Goal: Task Accomplishment & Management: Manage account settings

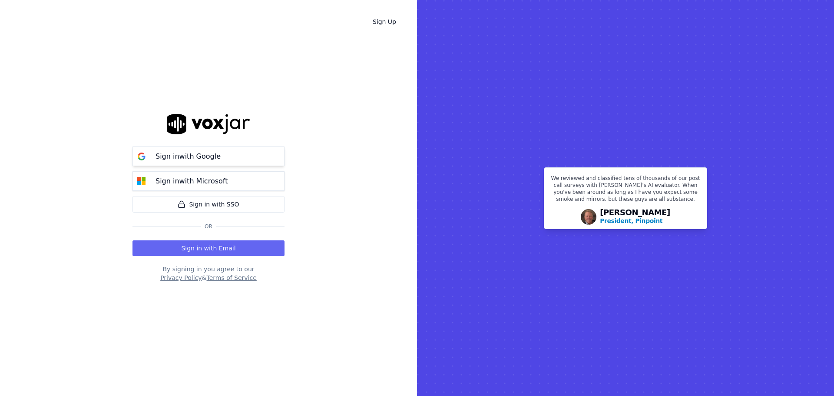
click at [186, 159] on p "Sign in with Google" at bounding box center [187, 156] width 65 height 10
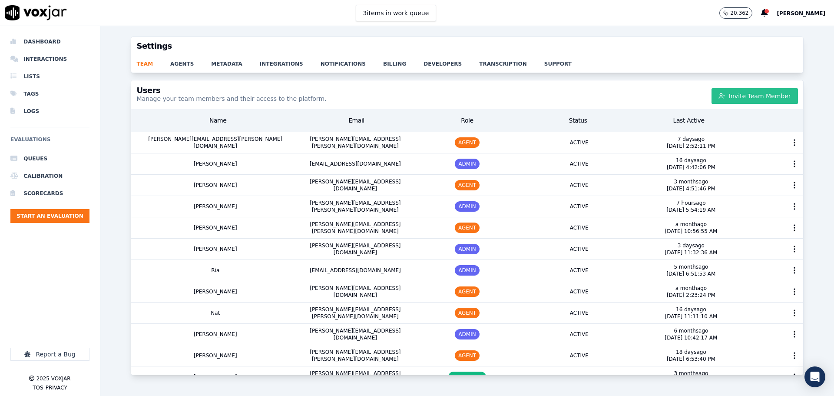
click at [743, 93] on button "Invite Team Member" at bounding box center [754, 96] width 86 height 16
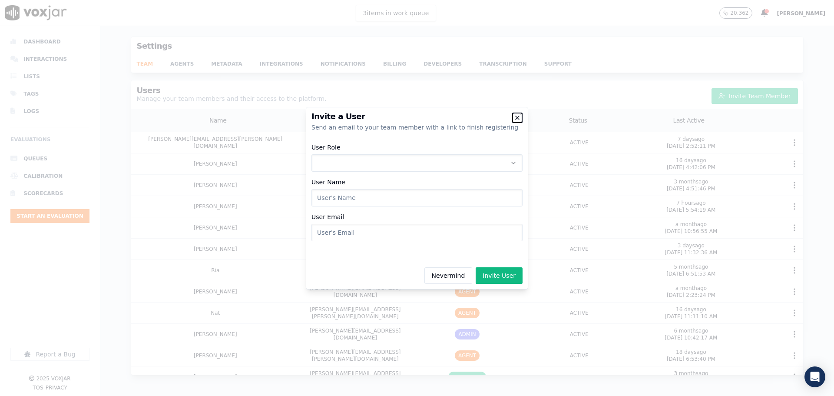
click at [515, 116] on icon "button" at bounding box center [516, 117] width 3 height 3
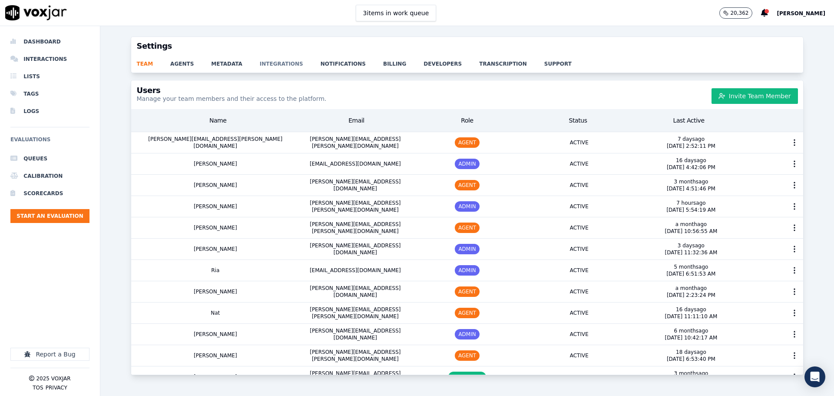
click at [260, 63] on link "integrations" at bounding box center [290, 61] width 61 height 12
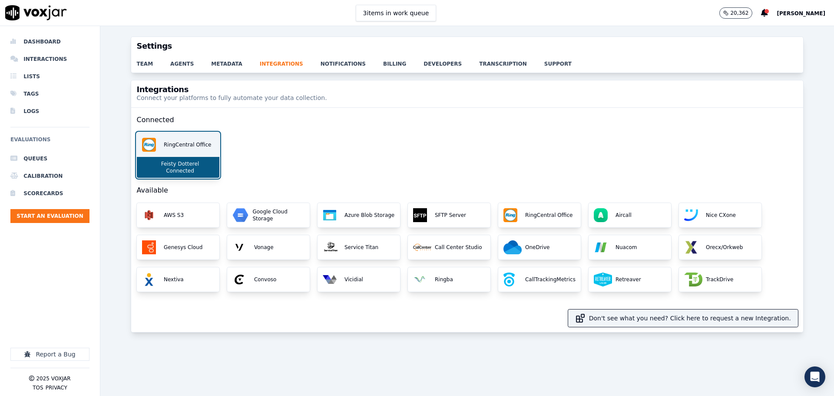
click at [168, 147] on p "RingCentral Office" at bounding box center [185, 144] width 51 height 7
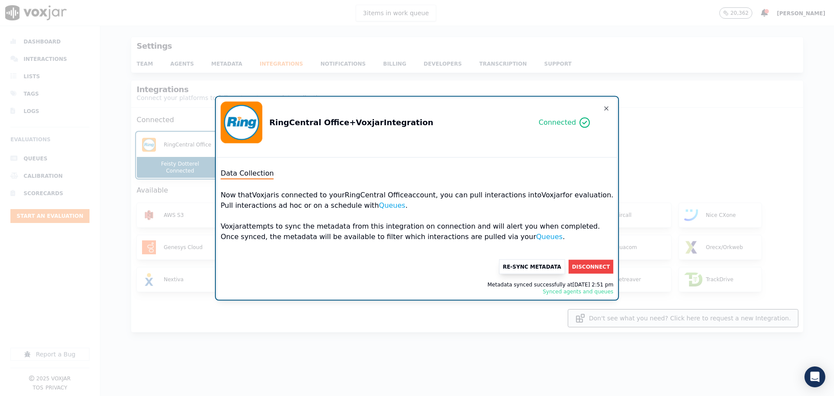
click at [527, 267] on button "Re-Sync Metadata" at bounding box center [531, 266] width 66 height 15
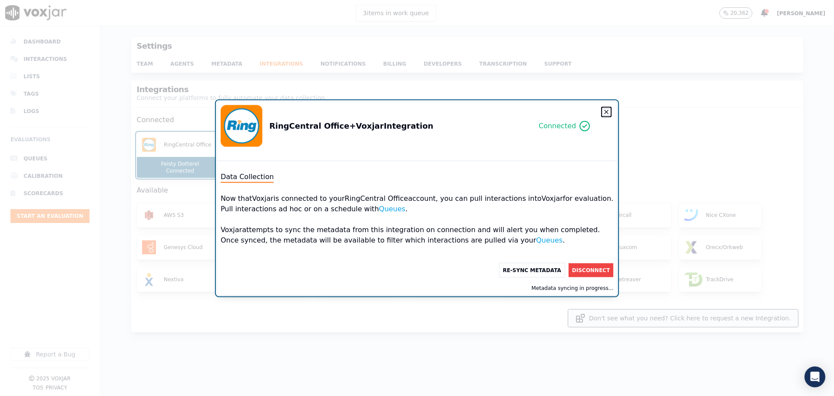
click at [603, 113] on icon "button" at bounding box center [606, 111] width 7 height 7
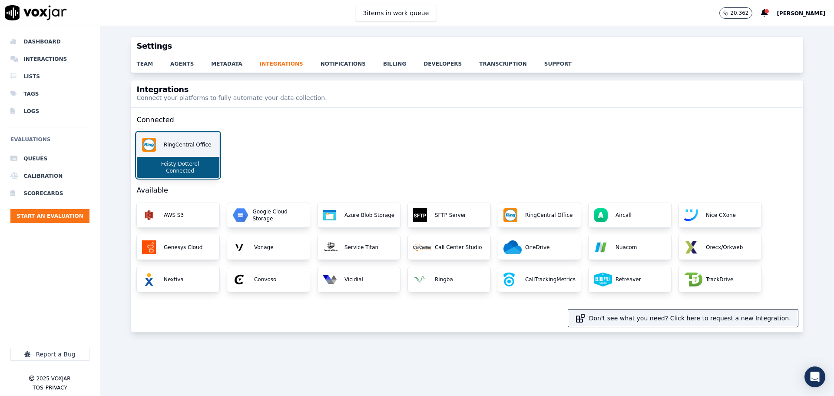
click at [191, 168] on p "Connected" at bounding box center [178, 170] width 32 height 7
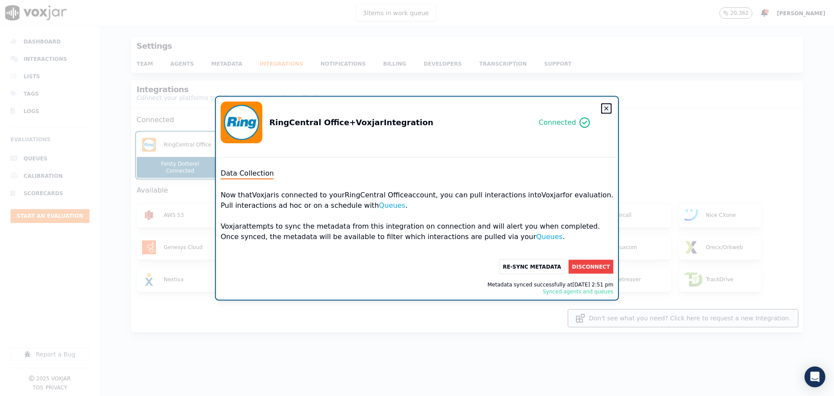
click at [603, 106] on icon "button" at bounding box center [606, 108] width 7 height 7
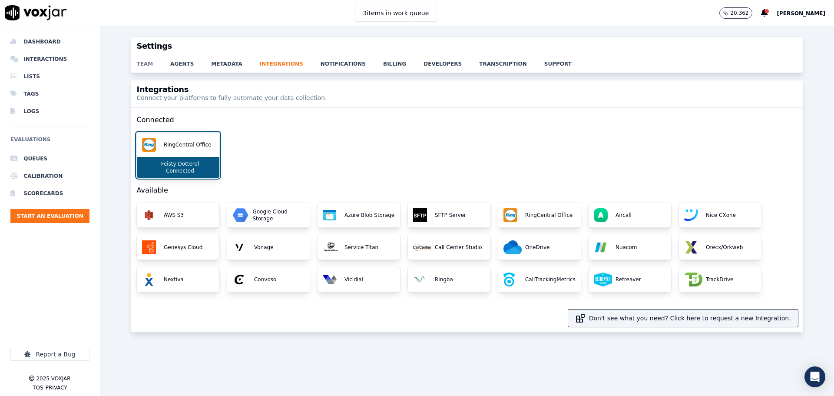
click at [141, 62] on link "team" at bounding box center [153, 61] width 34 height 12
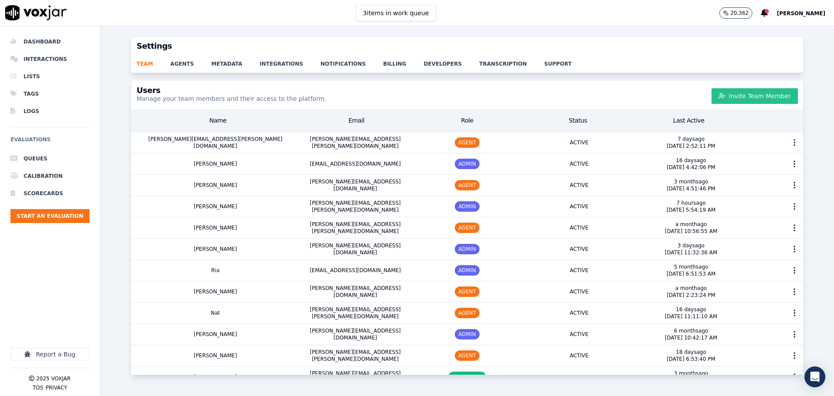
click at [742, 100] on button "Invite Team Member" at bounding box center [754, 96] width 86 height 16
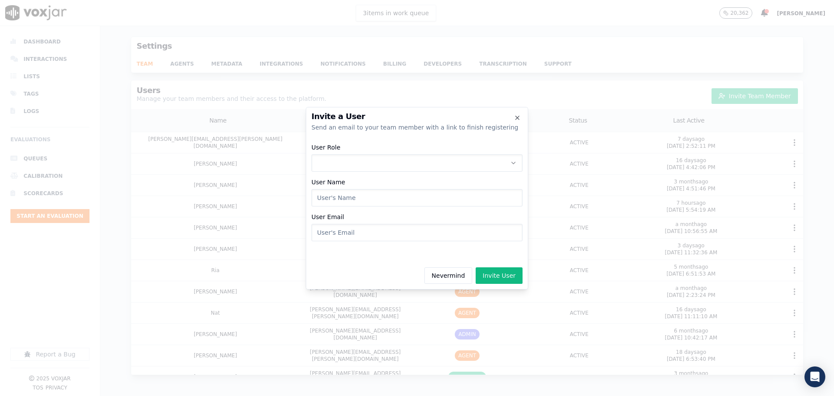
click at [342, 160] on button "User Role" at bounding box center [416, 162] width 211 height 17
click at [343, 213] on div "AGENT" at bounding box center [417, 214] width 200 height 14
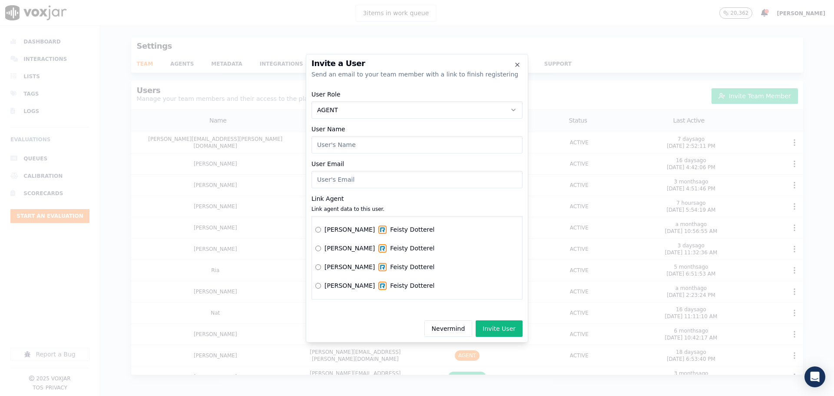
scroll to position [151, 0]
click at [519, 64] on icon "button" at bounding box center [517, 64] width 7 height 7
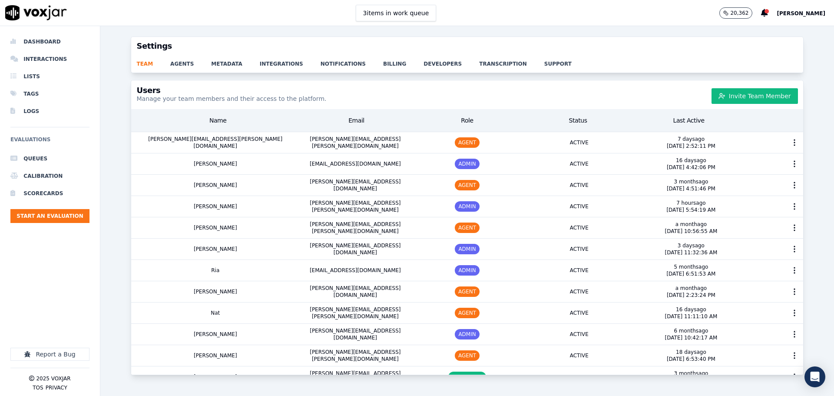
click at [263, 67] on div "team agents metadata integrations notifications billing developers transcriptio…" at bounding box center [466, 63] width 671 height 17
click at [265, 66] on link "integrations" at bounding box center [290, 61] width 61 height 12
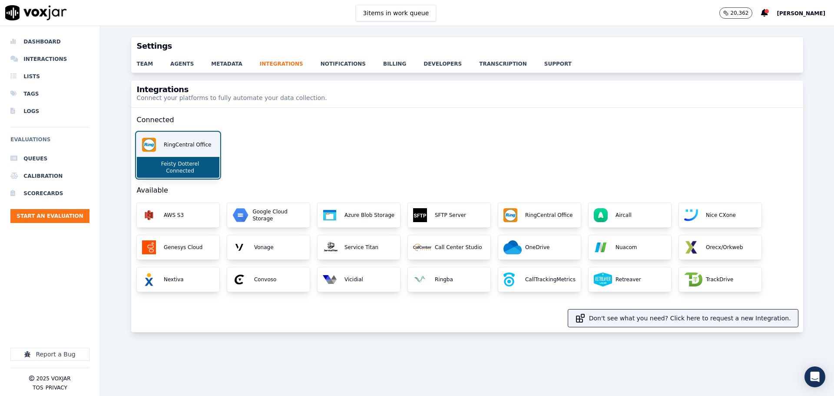
click at [183, 155] on div "RingCentral Office" at bounding box center [178, 144] width 82 height 24
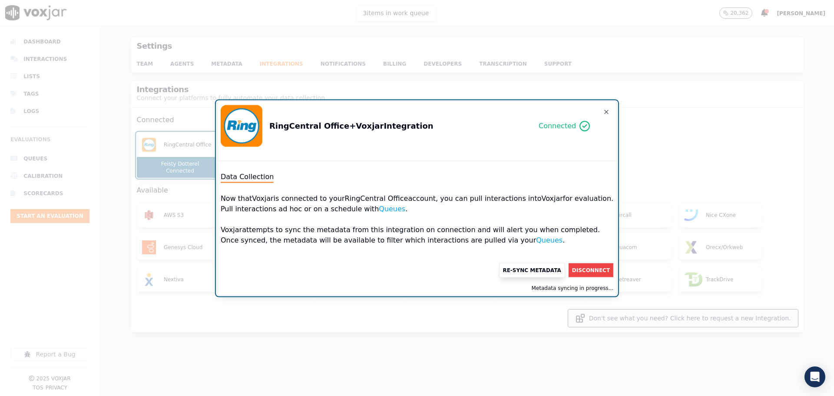
click at [507, 271] on button "Re-Sync Metadata" at bounding box center [531, 269] width 66 height 15
click at [604, 113] on icon "button" at bounding box center [605, 111] width 3 height 3
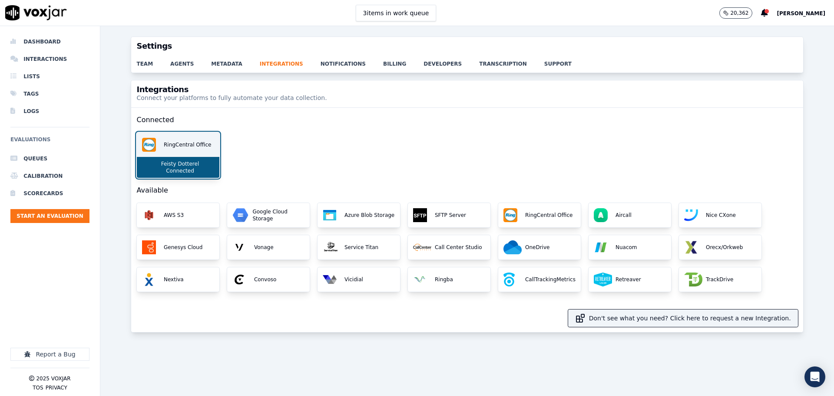
click at [153, 165] on div "Feisty Dotterel Connected" at bounding box center [178, 167] width 82 height 21
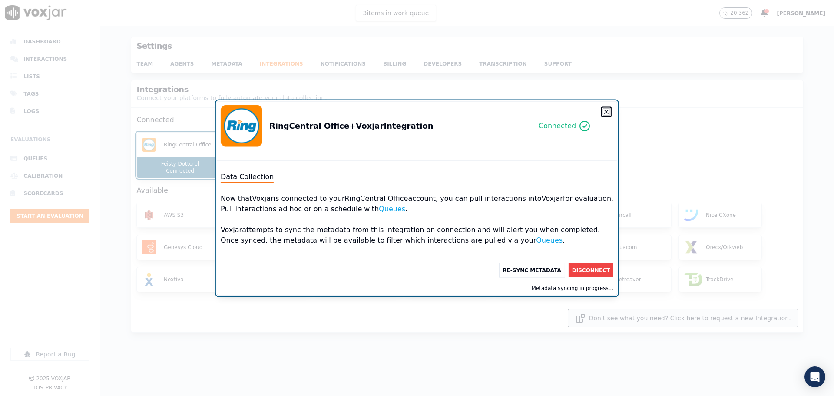
click at [604, 111] on icon "button" at bounding box center [605, 111] width 3 height 3
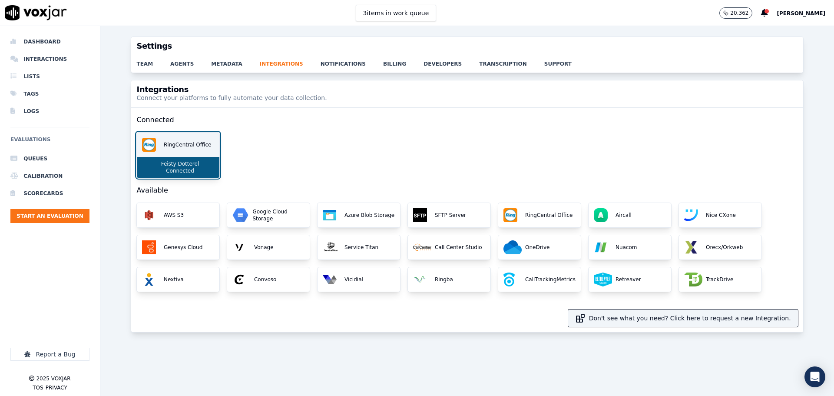
click at [190, 155] on div "RingCentral Office" at bounding box center [178, 144] width 82 height 24
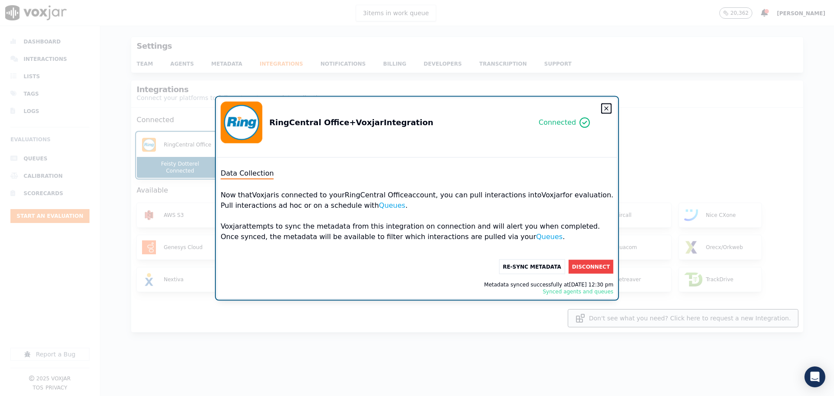
click at [603, 109] on icon "button" at bounding box center [606, 108] width 7 height 7
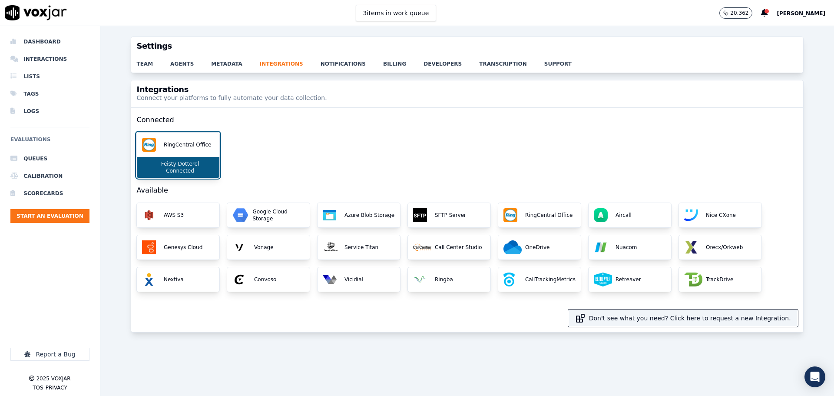
click at [146, 68] on div "team agents metadata integrations notifications billing developers transcriptio…" at bounding box center [466, 63] width 671 height 17
click at [142, 63] on link "team" at bounding box center [153, 61] width 34 height 12
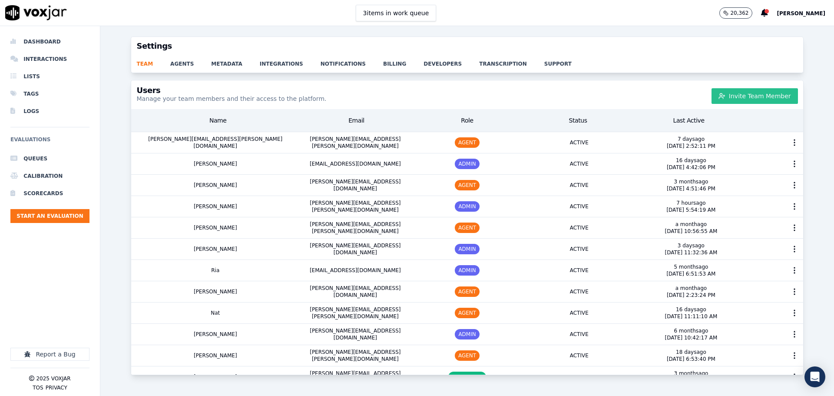
click at [740, 97] on button "Invite Team Member" at bounding box center [754, 96] width 86 height 16
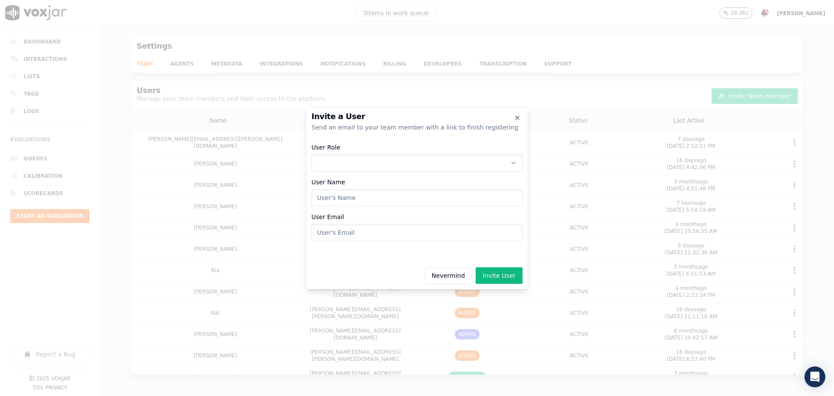
click at [398, 197] on input "User Name" at bounding box center [416, 197] width 211 height 17
click at [353, 162] on button "User Role" at bounding box center [416, 162] width 211 height 17
click at [347, 212] on div "AGENT" at bounding box center [417, 214] width 200 height 14
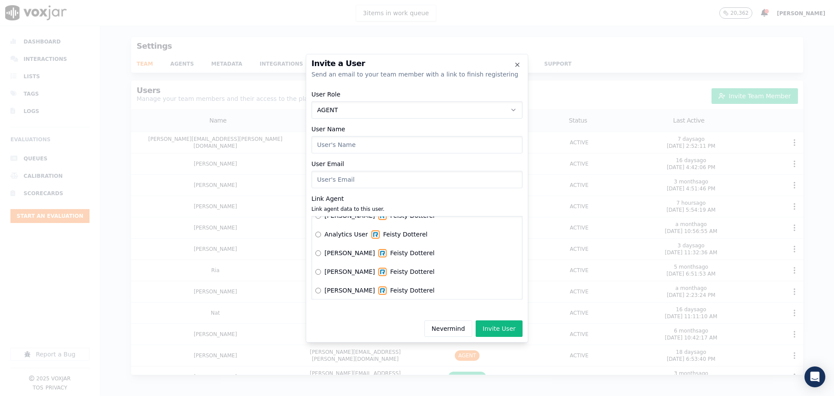
scroll to position [130, 0]
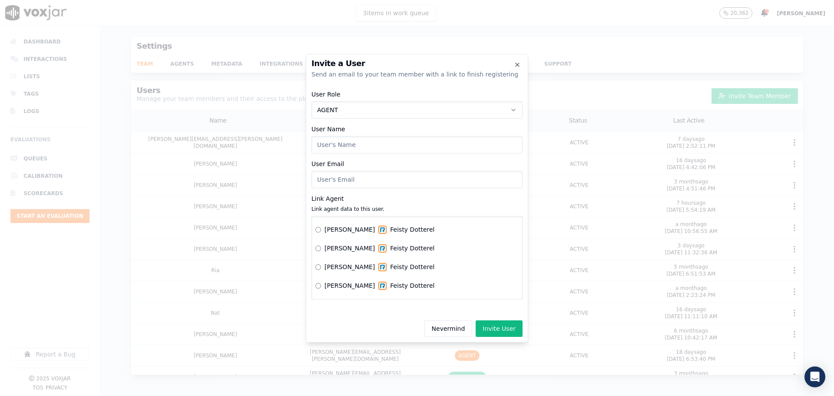
click at [346, 140] on input "User Name" at bounding box center [416, 144] width 211 height 17
click at [392, 153] on input "Byron" at bounding box center [416, 144] width 211 height 17
type input "[PERSON_NAME]"
click at [355, 180] on input "User Email" at bounding box center [416, 179] width 211 height 17
paste input "[PERSON_NAME][EMAIL_ADDRESS][PERSON_NAME][DOMAIN_NAME]"
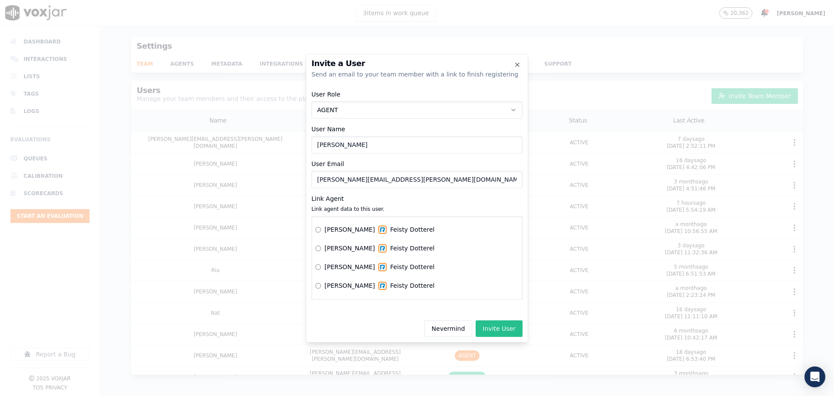
click at [506, 332] on button "Invite User" at bounding box center [498, 328] width 47 height 16
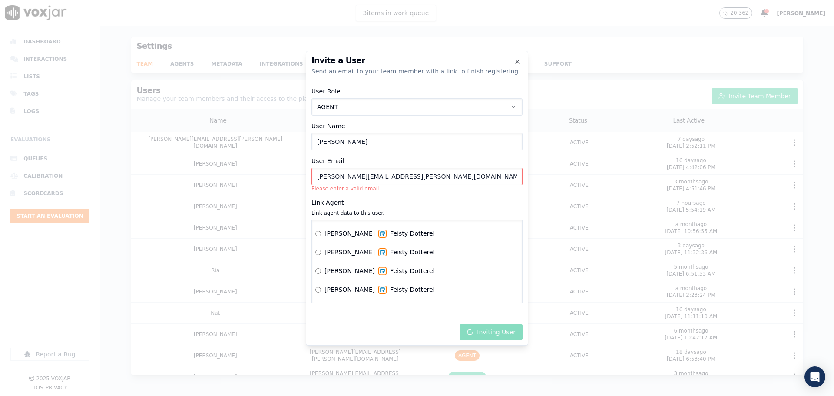
click at [311, 177] on div "Invite a User Send an email to your team member with a link to finish registeri…" at bounding box center [417, 198] width 222 height 294
click at [320, 176] on input "[PERSON_NAME][EMAIL_ADDRESS][PERSON_NAME][DOMAIN_NAME]" at bounding box center [416, 176] width 211 height 17
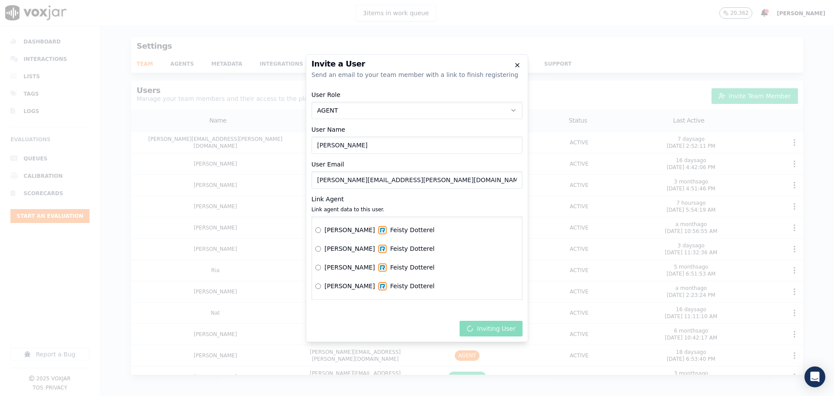
type input "[PERSON_NAME][EMAIL_ADDRESS][PERSON_NAME][DOMAIN_NAME]"
click at [517, 64] on icon "button" at bounding box center [516, 64] width 3 height 3
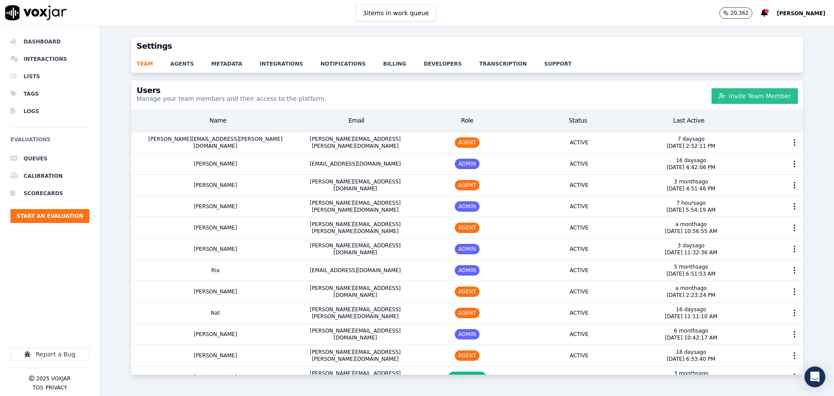
click at [754, 95] on button "Invite Team Member" at bounding box center [754, 96] width 86 height 16
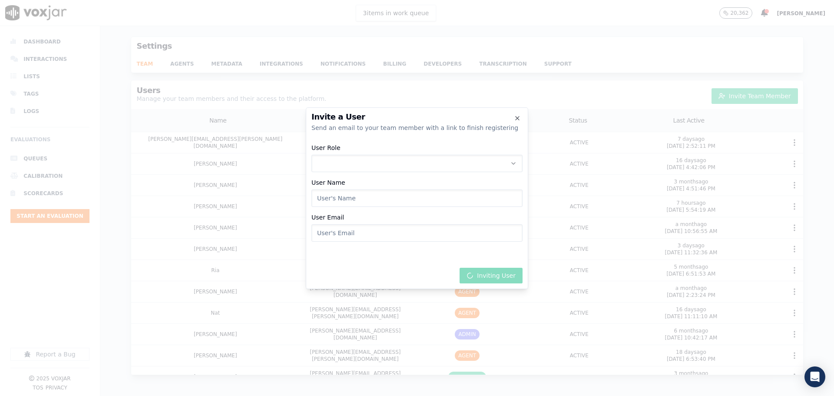
click at [385, 161] on button "User Role" at bounding box center [416, 163] width 211 height 17
click at [357, 212] on div "AGENT" at bounding box center [417, 214] width 200 height 14
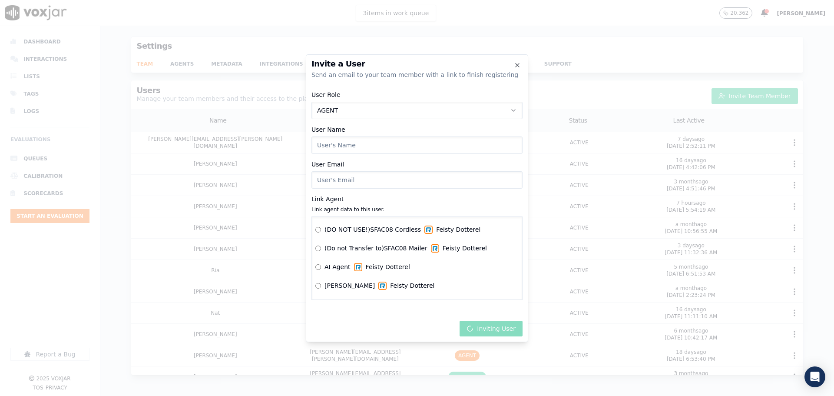
click at [364, 147] on input "User Name" at bounding box center [416, 144] width 211 height 17
type input "[PERSON_NAME]"
click at [339, 176] on input "User Email" at bounding box center [416, 179] width 211 height 17
paste input "[PERSON_NAME][EMAIL_ADDRESS][PERSON_NAME][DOMAIN_NAME]"
click at [318, 181] on input "[PERSON_NAME][EMAIL_ADDRESS][PERSON_NAME][DOMAIN_NAME]" at bounding box center [416, 179] width 211 height 17
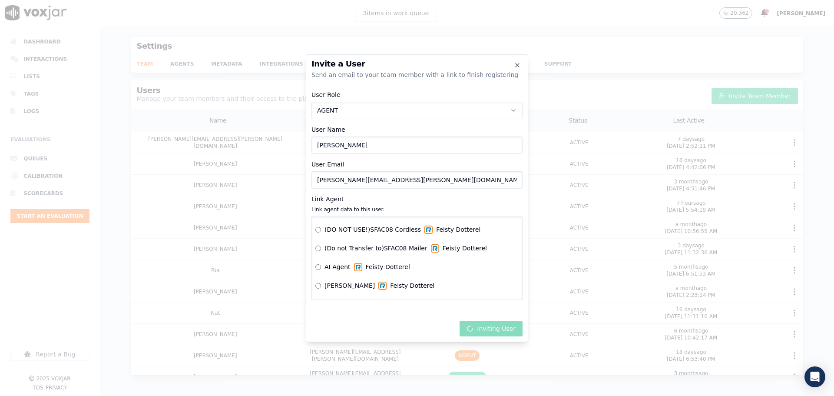
click at [411, 176] on input "[PERSON_NAME][EMAIL_ADDRESS][PERSON_NAME][DOMAIN_NAME]" at bounding box center [416, 179] width 211 height 17
type input "[PERSON_NAME][EMAIL_ADDRESS][PERSON_NAME][DOMAIN_NAME]"
click at [412, 329] on div "Inviting User" at bounding box center [416, 326] width 211 height 19
click at [517, 64] on icon "button" at bounding box center [517, 65] width 7 height 7
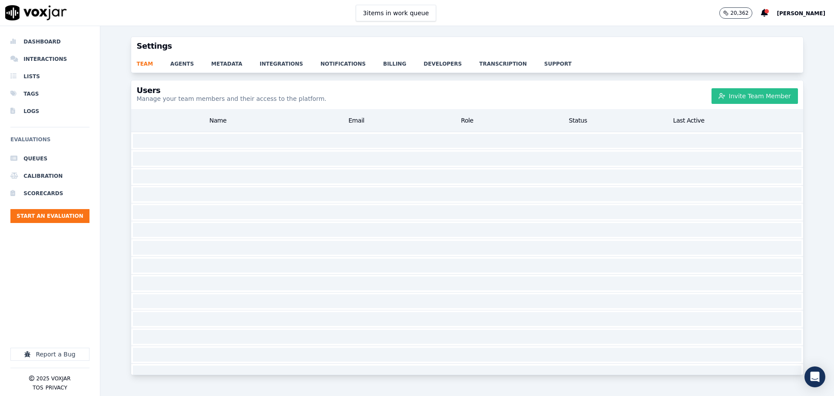
click at [736, 97] on button "Invite Team Member" at bounding box center [754, 96] width 86 height 16
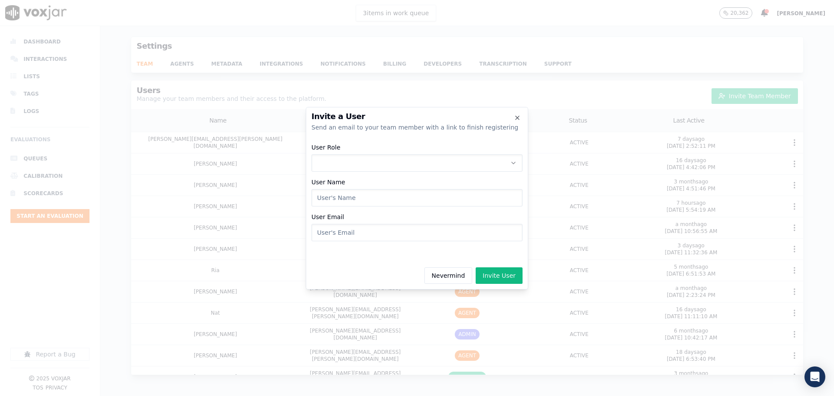
click at [337, 162] on button "User Role" at bounding box center [416, 162] width 211 height 17
click at [355, 214] on div "AGENT" at bounding box center [417, 214] width 200 height 14
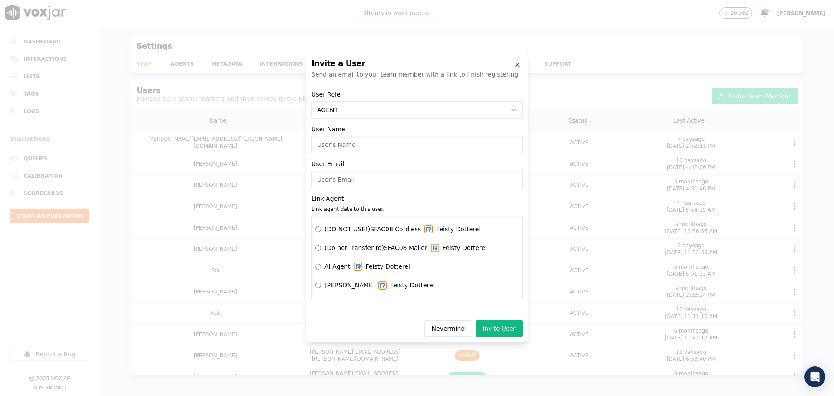
click at [356, 148] on input "User Name" at bounding box center [416, 144] width 211 height 17
type input "[PERSON_NAME]"
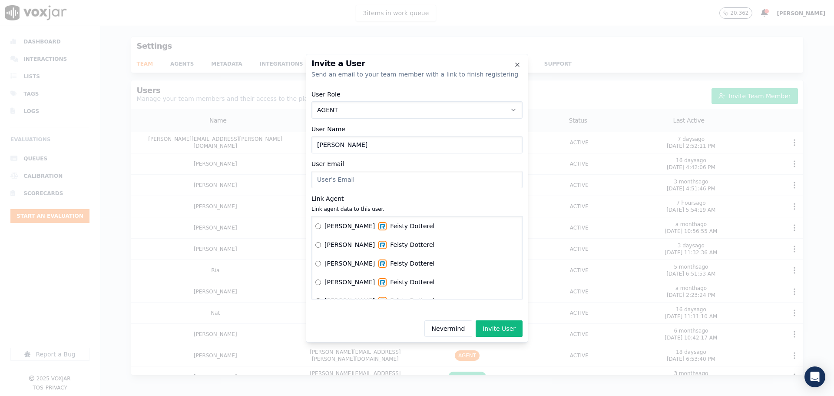
scroll to position [130, 0]
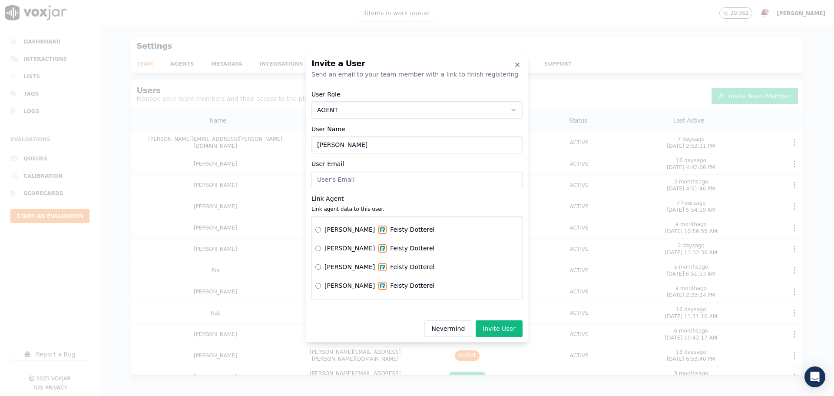
click at [349, 184] on input "User Email" at bounding box center [416, 179] width 211 height 17
paste input "[PERSON_NAME][EMAIL_ADDRESS][PERSON_NAME][DOMAIN_NAME]"
click at [318, 177] on input "[PERSON_NAME][EMAIL_ADDRESS][PERSON_NAME][DOMAIN_NAME]" at bounding box center [416, 179] width 211 height 17
click at [397, 181] on input "[PERSON_NAME][EMAIL_ADDRESS][PERSON_NAME][DOMAIN_NAME]" at bounding box center [416, 179] width 211 height 17
type input "[PERSON_NAME][EMAIL_ADDRESS][PERSON_NAME][DOMAIN_NAME]"
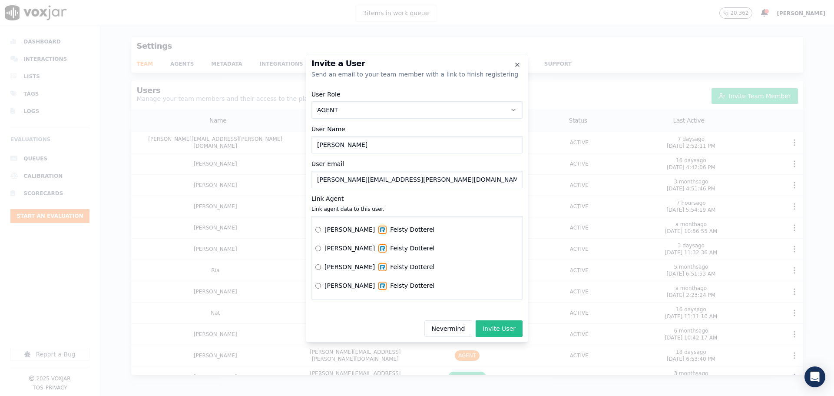
click at [498, 329] on button "Invite User" at bounding box center [498, 328] width 47 height 16
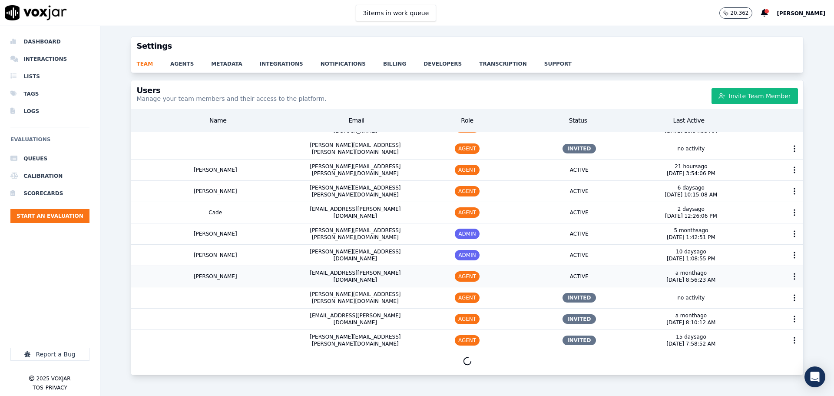
scroll to position [412, 0]
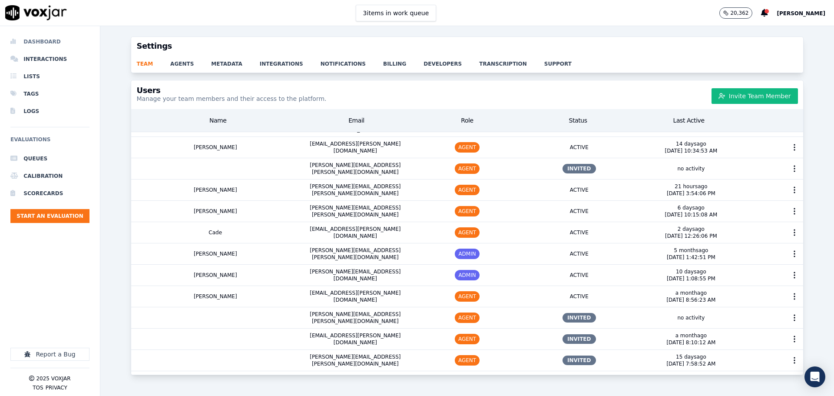
click at [47, 47] on li "Dashboard" at bounding box center [49, 41] width 79 height 17
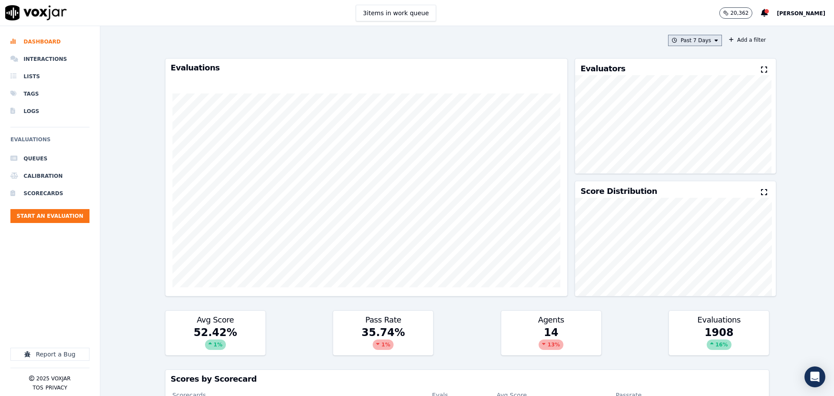
click at [679, 43] on button "Past 7 Days" at bounding box center [695, 40] width 54 height 11
click at [687, 111] on div "This Month" at bounding box center [696, 108] width 29 height 7
click at [700, 147] on button "Add" at bounding box center [708, 140] width 17 height 14
click at [729, 39] on button "Add a filter" at bounding box center [747, 40] width 44 height 10
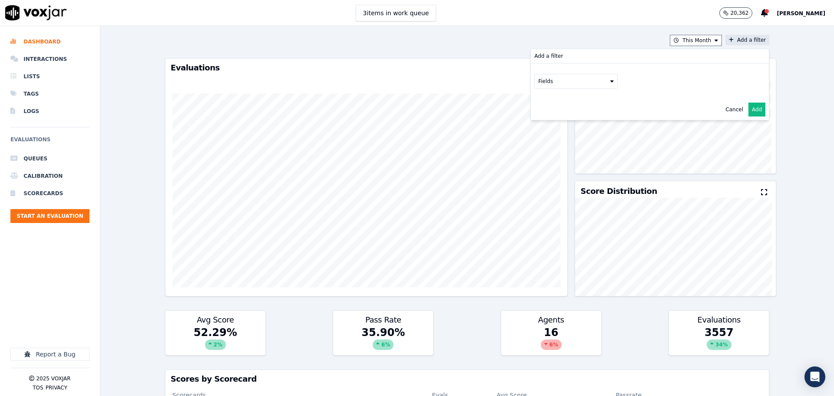
click at [568, 86] on button "Fields" at bounding box center [575, 81] width 83 height 15
click at [552, 165] on div "scorecard" at bounding box center [562, 168] width 26 height 7
click at [562, 103] on button "Fields" at bounding box center [585, 99] width 83 height 15
click at [560, 117] on label "title" at bounding box center [586, 114] width 79 height 10
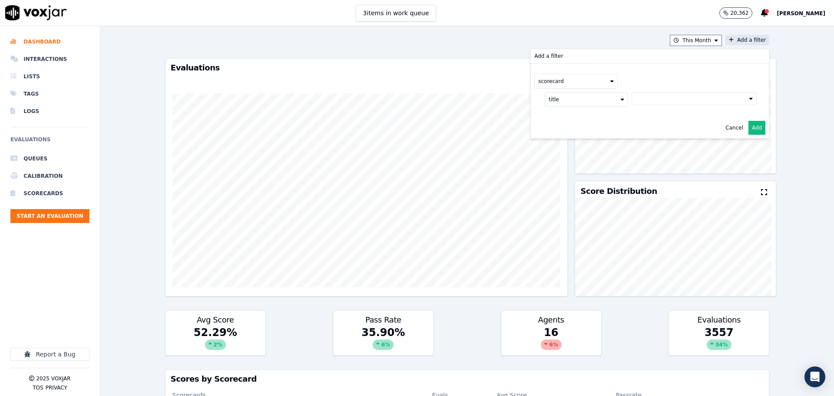
click at [634, 102] on button at bounding box center [693, 98] width 125 height 13
click at [648, 129] on div "2025 RSA Call Script 1.0 Scorecard" at bounding box center [693, 128] width 91 height 7
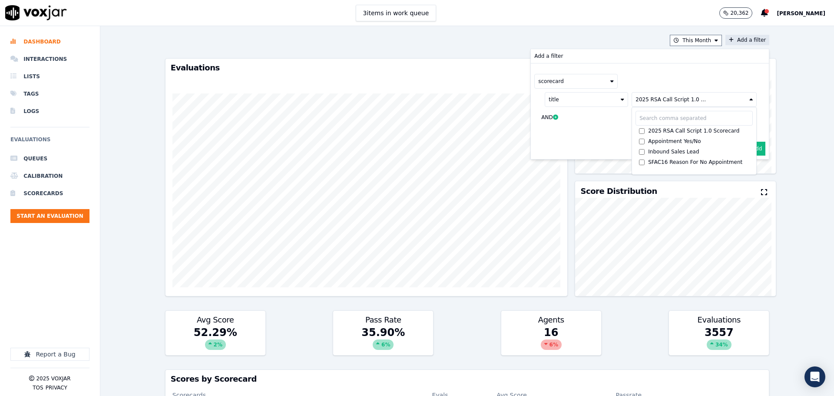
click at [749, 148] on button "Add" at bounding box center [756, 149] width 17 height 14
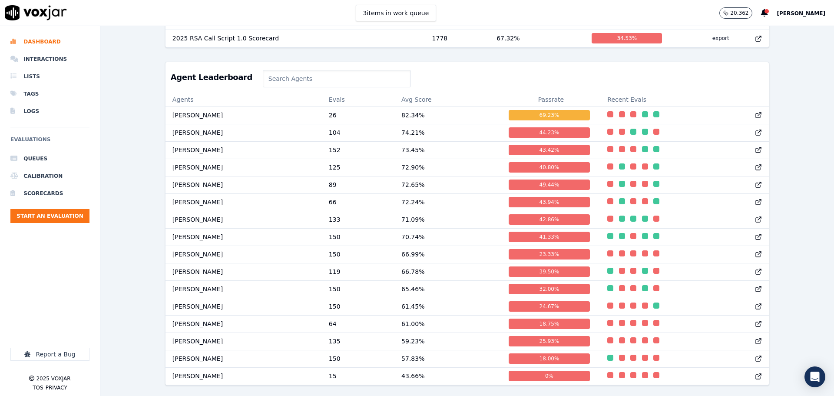
scroll to position [405, 0]
click at [110, 244] on div "This Month scorecard title : 2025 RSA Call Script 1.0 ... Add a filter Evaluati…" at bounding box center [466, 210] width 733 height 369
